Goal: Transaction & Acquisition: Purchase product/service

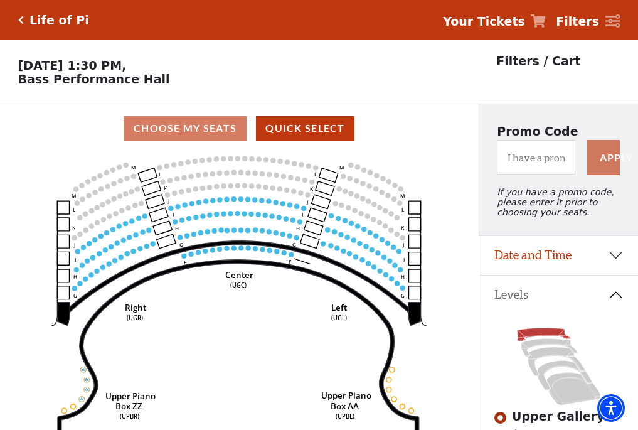
scroll to position [58, 0]
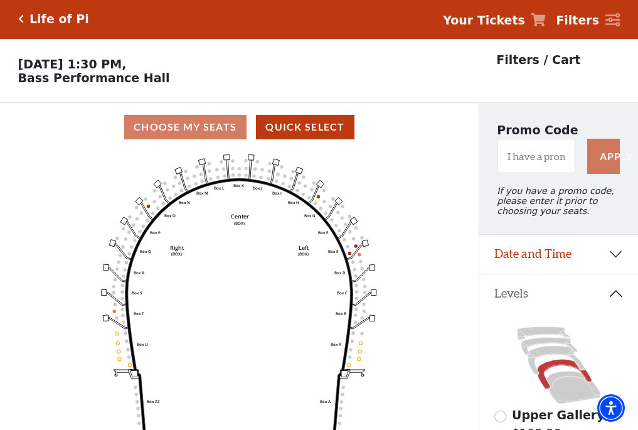
scroll to position [58, 0]
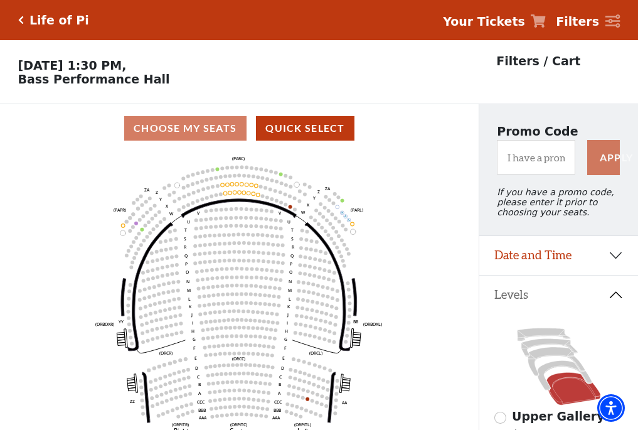
scroll to position [58, 0]
